Goal: Browse casually

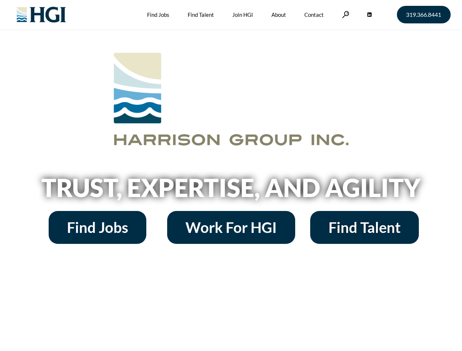
click at [231, 176] on h2 "Trust, Expertise, and Agility" at bounding box center [231, 187] width 417 height 25
click at [345, 14] on link at bounding box center [345, 14] width 7 height 7
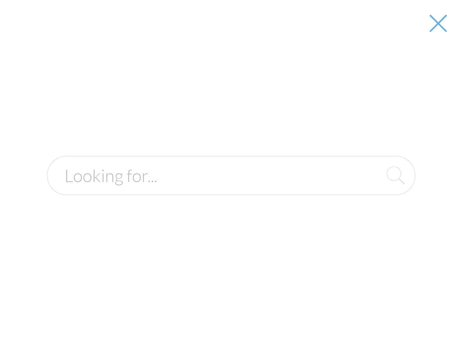
click at [231, 190] on div at bounding box center [231, 175] width 461 height 351
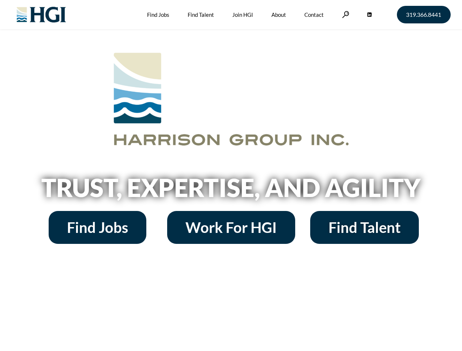
click at [231, 176] on h2 "Trust, Expertise, and Agility" at bounding box center [231, 187] width 417 height 25
click at [345, 14] on link at bounding box center [345, 14] width 7 height 7
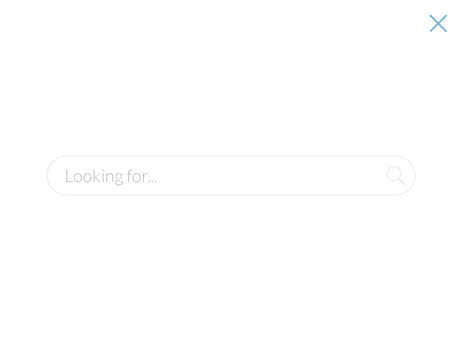
click at [231, 190] on h2 "Trust, Expertise, and Agility" at bounding box center [231, 187] width 417 height 25
